Goal: Download file/media

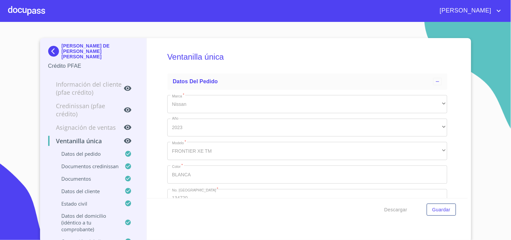
click at [18, 14] on div at bounding box center [26, 11] width 37 height 22
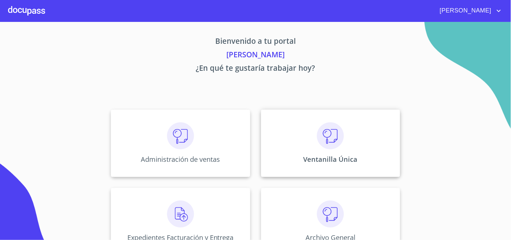
click at [291, 140] on div "Ventanilla Única" at bounding box center [330, 142] width 139 height 67
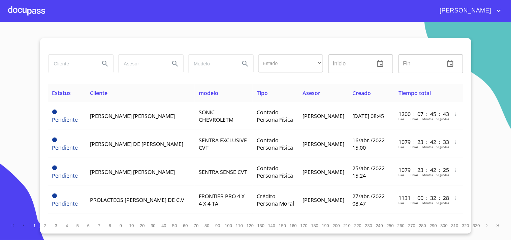
click at [78, 63] on input "search" at bounding box center [72, 64] width 46 height 18
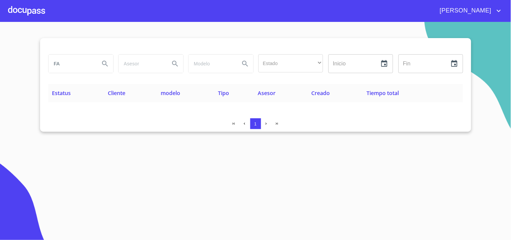
type input "F"
type input "[PERSON_NAME]"
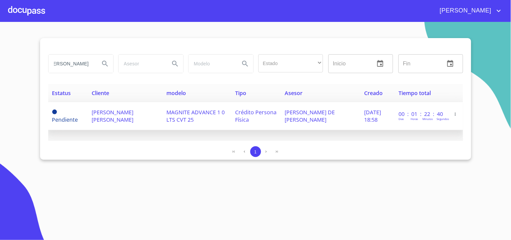
click at [292, 118] on span "[PERSON_NAME] DE [PERSON_NAME]" at bounding box center [310, 115] width 50 height 15
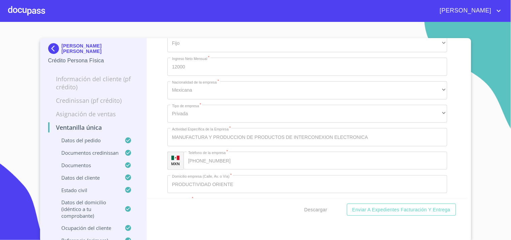
scroll to position [2433, 0]
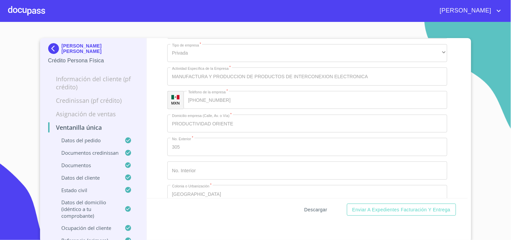
click at [319, 205] on span "Descargar" at bounding box center [315, 209] width 23 height 8
click at [302, 203] on button "Descargar" at bounding box center [316, 209] width 28 height 12
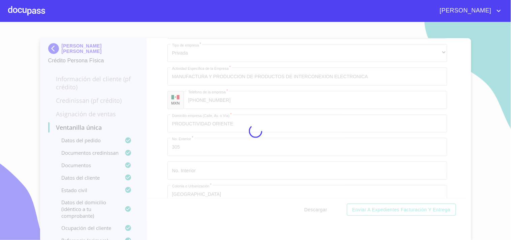
click at [302, 203] on button "Descargar" at bounding box center [316, 209] width 28 height 12
